Goal: Communication & Community: Ask a question

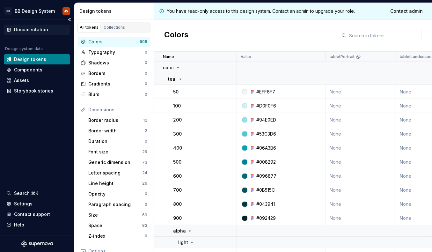
click at [36, 31] on div "Documentation" at bounding box center [31, 29] width 34 height 6
click at [36, 206] on div "Settings" at bounding box center [36, 204] width 61 height 6
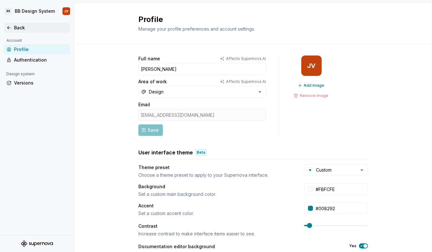
click at [17, 25] on div "Back" at bounding box center [41, 28] width 54 height 6
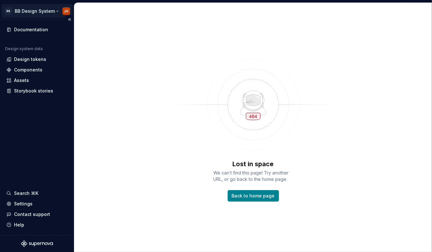
click at [47, 8] on html "BB BB Design System JV Documentation Design system data Design tokens Component…" at bounding box center [216, 126] width 432 height 252
click at [265, 192] on html "BB BB Design System JV Documentation Design system data Design tokens Component…" at bounding box center [216, 126] width 432 height 252
click at [266, 195] on span "Back to home page" at bounding box center [253, 196] width 43 height 6
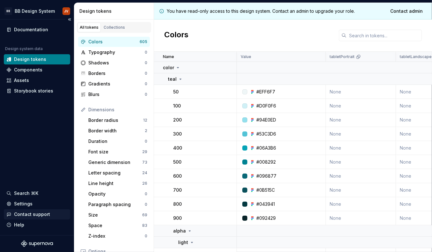
click at [37, 214] on div "Contact support" at bounding box center [32, 214] width 36 height 6
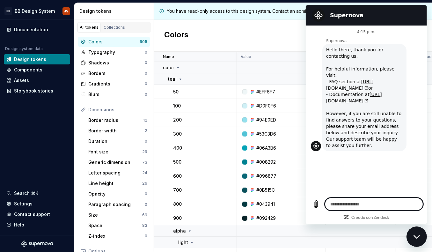
type textarea "*"
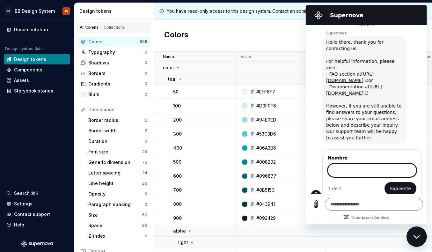
scroll to position [7, 0]
type input "*"
type textarea "*"
type input "****"
click at [384, 182] on button "Siguiente" at bounding box center [400, 188] width 32 height 13
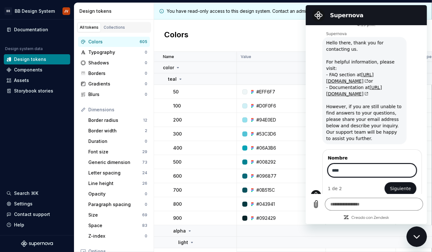
type textarea "*"
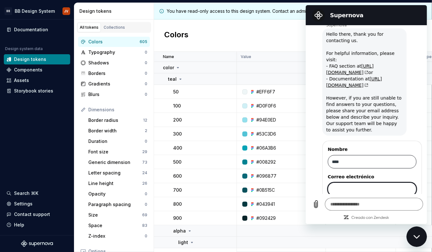
scroll to position [34, 0]
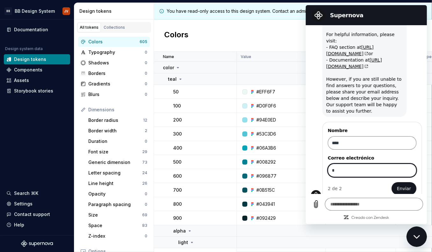
type input "**********"
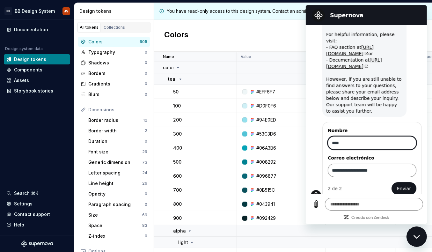
click at [361, 136] on input "****" at bounding box center [372, 142] width 89 height 13
type input "*********"
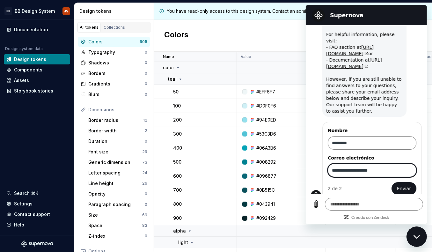
click at [337, 165] on input "**********" at bounding box center [372, 170] width 89 height 13
type input "**********"
click at [403, 185] on span "Enviar" at bounding box center [404, 189] width 14 height 8
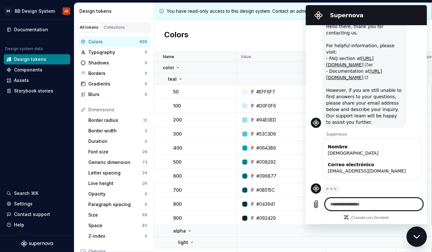
scroll to position [17, 0]
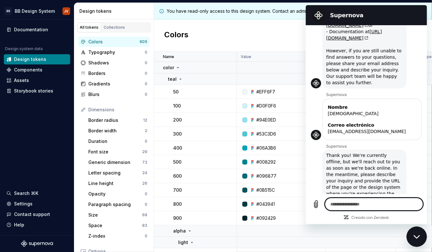
type textarea "*"
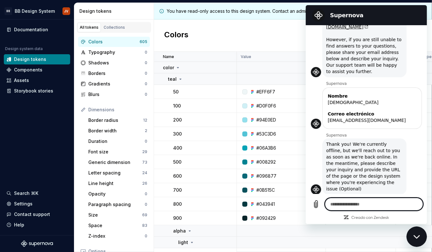
scroll to position [75, 0]
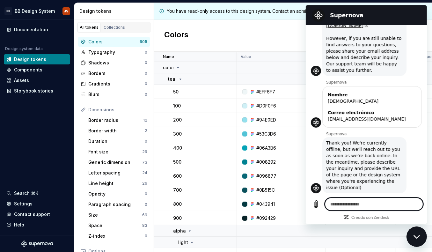
paste textarea "**********"
type textarea "**********"
type textarea "*"
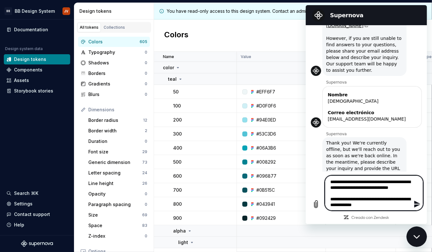
scroll to position [0, 0]
click at [346, 181] on textarea "**********" at bounding box center [374, 192] width 98 height 35
type textarea "**********"
type textarea "*"
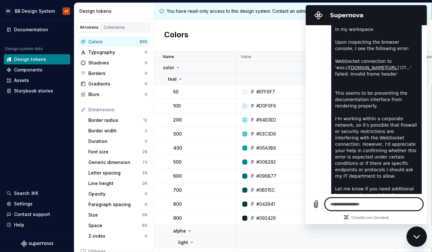
scroll to position [263, 0]
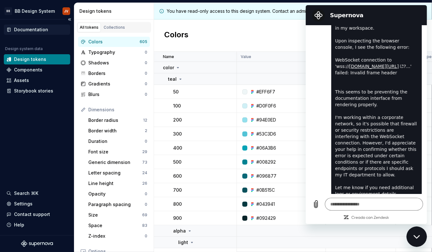
click at [34, 28] on div "Documentation" at bounding box center [31, 29] width 34 height 6
type textarea "*"
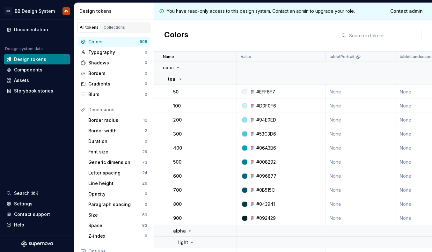
scroll to position [478, 0]
type textarea "*"
click at [49, 155] on div "Documentation Design system data Design tokens Components Assets Storybook stor…" at bounding box center [37, 127] width 74 height 216
click at [52, 10] on html "BB BB Design System JV Documentation Design system data Design tokens Component…" at bounding box center [216, 126] width 432 height 252
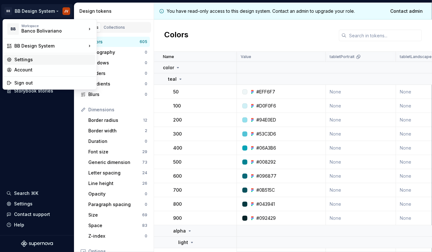
click at [38, 60] on div "Settings" at bounding box center [53, 59] width 78 height 6
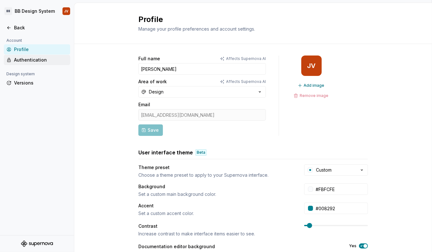
click at [57, 59] on div "Authentication" at bounding box center [41, 60] width 54 height 6
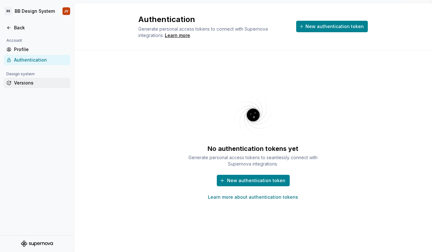
click at [34, 81] on div "Versions" at bounding box center [41, 83] width 54 height 6
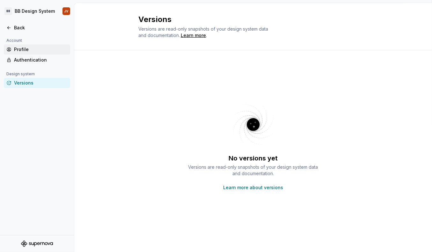
click at [45, 46] on div "Profile" at bounding box center [41, 49] width 54 height 6
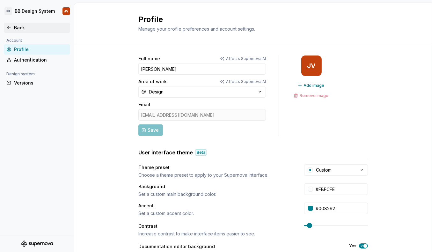
click at [33, 23] on div "Back" at bounding box center [37, 28] width 66 height 10
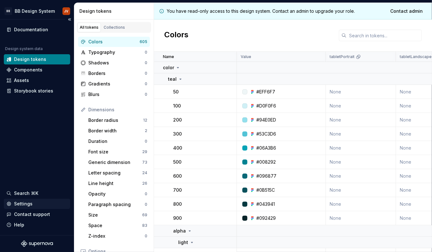
click at [37, 205] on div "Settings" at bounding box center [36, 204] width 61 height 6
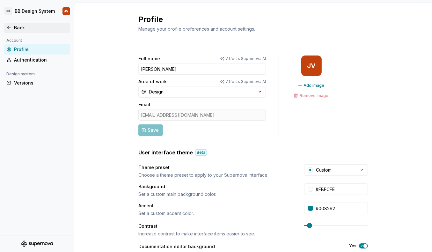
click at [18, 27] on div "Back" at bounding box center [41, 28] width 54 height 6
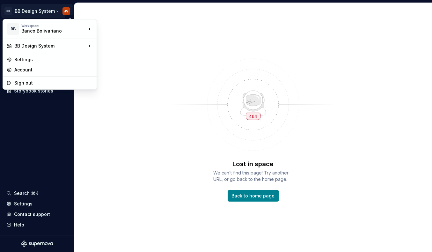
click at [50, 11] on html "BB BB Design System JV Documentation Design system data Design tokens Component…" at bounding box center [216, 126] width 432 height 252
click at [51, 59] on div "Settings" at bounding box center [53, 59] width 78 height 6
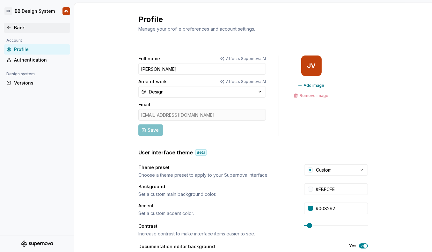
click at [6, 29] on icon at bounding box center [8, 27] width 5 height 5
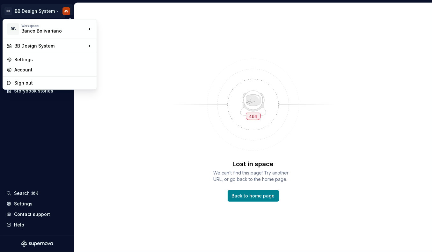
click at [41, 14] on html "BB BB Design System JV Documentation Design system data Design tokens Component…" at bounding box center [216, 126] width 432 height 252
click at [59, 68] on div "Account" at bounding box center [53, 70] width 78 height 6
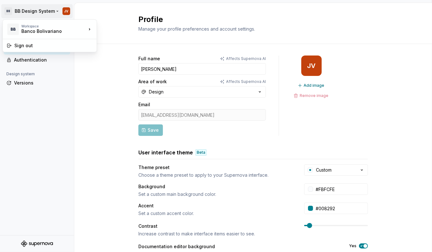
click at [62, 11] on html "BB BB Design System JV Back Account Profile Authentication Design system Versio…" at bounding box center [216, 126] width 432 height 252
click at [39, 45] on div "Sign out" at bounding box center [53, 45] width 78 height 6
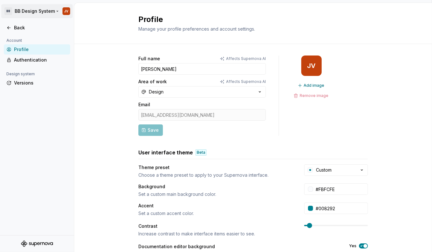
type textarea "*"
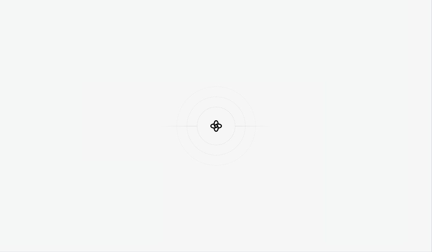
scroll to position [478, 0]
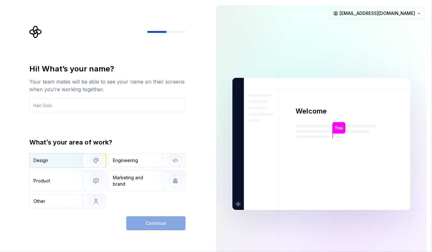
click at [81, 159] on img "button" at bounding box center [91, 160] width 41 height 43
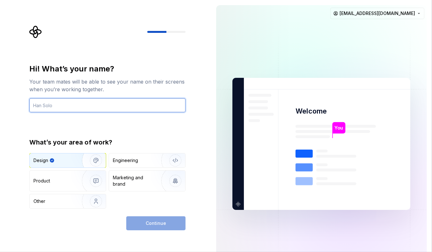
click at [88, 105] on input "text" at bounding box center [107, 105] width 156 height 14
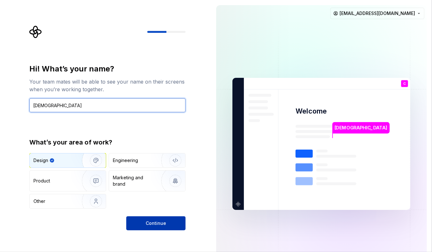
type input "[DEMOGRAPHIC_DATA]"
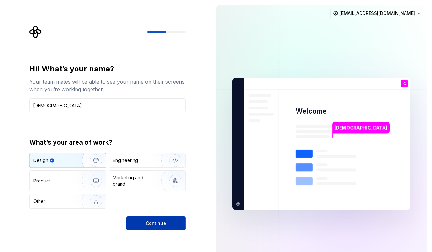
click at [156, 227] on button "Continue" at bounding box center [155, 223] width 59 height 14
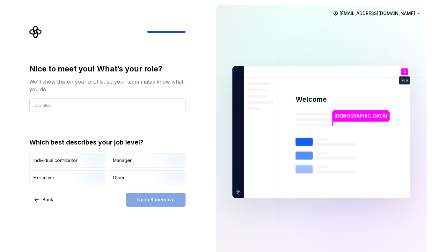
click at [65, 99] on input "text" at bounding box center [107, 105] width 156 height 14
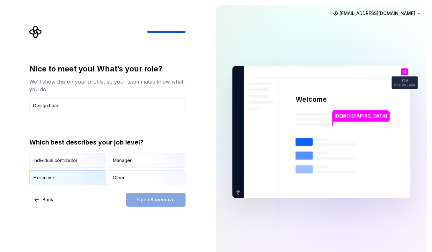
type input "Design Lead"
click at [93, 180] on img "button" at bounding box center [90, 185] width 41 height 43
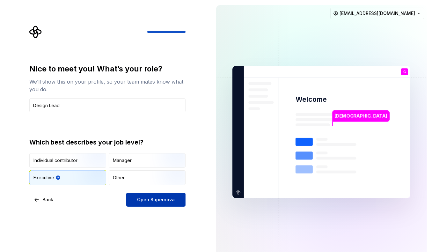
click at [156, 203] on button "Open Supernova" at bounding box center [155, 200] width 59 height 14
